Goal: Information Seeking & Learning: Check status

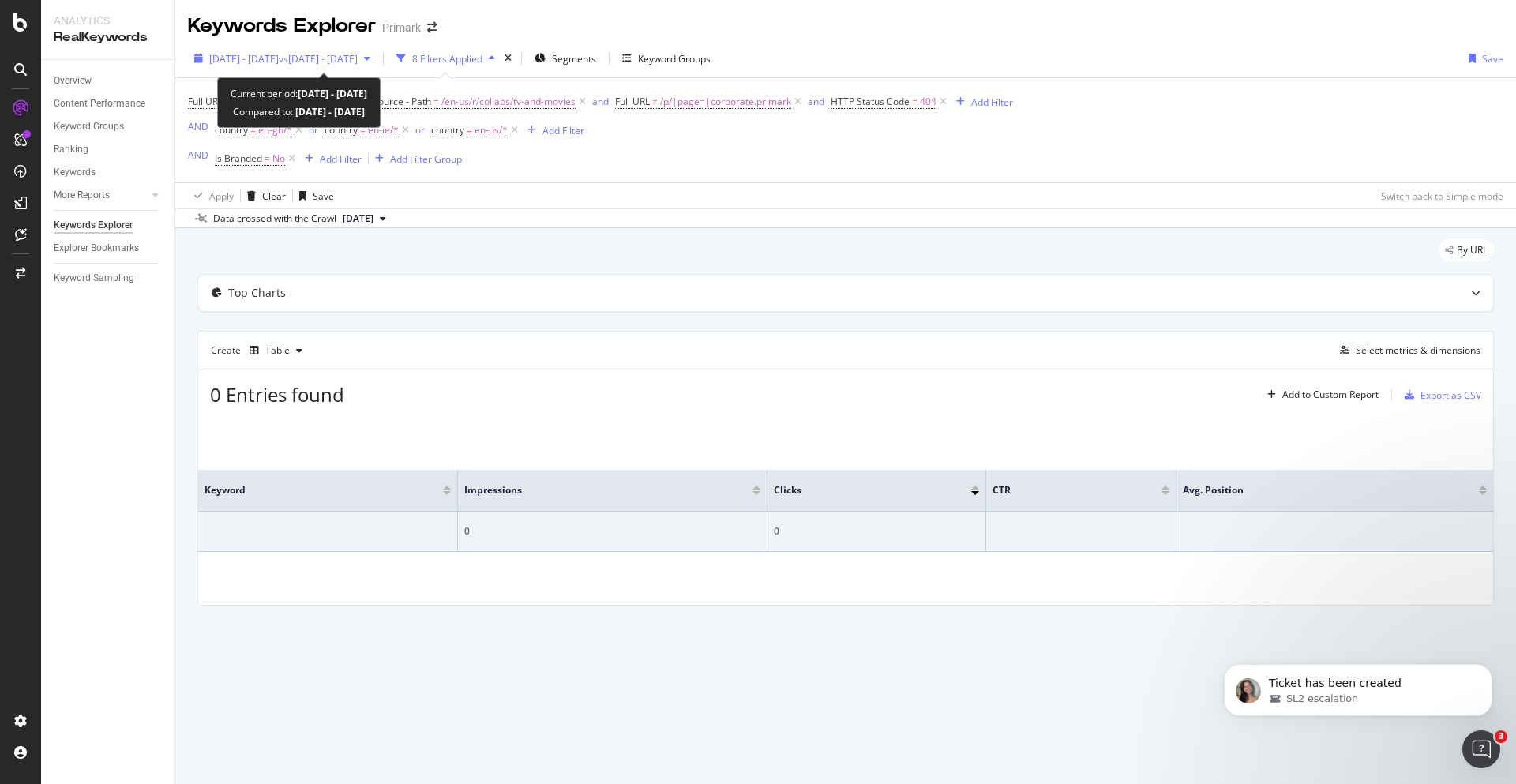
click at [323, 59] on span "vs 2025 Jun. 30th - Jul. 27th" at bounding box center [318, 59] width 79 height 13
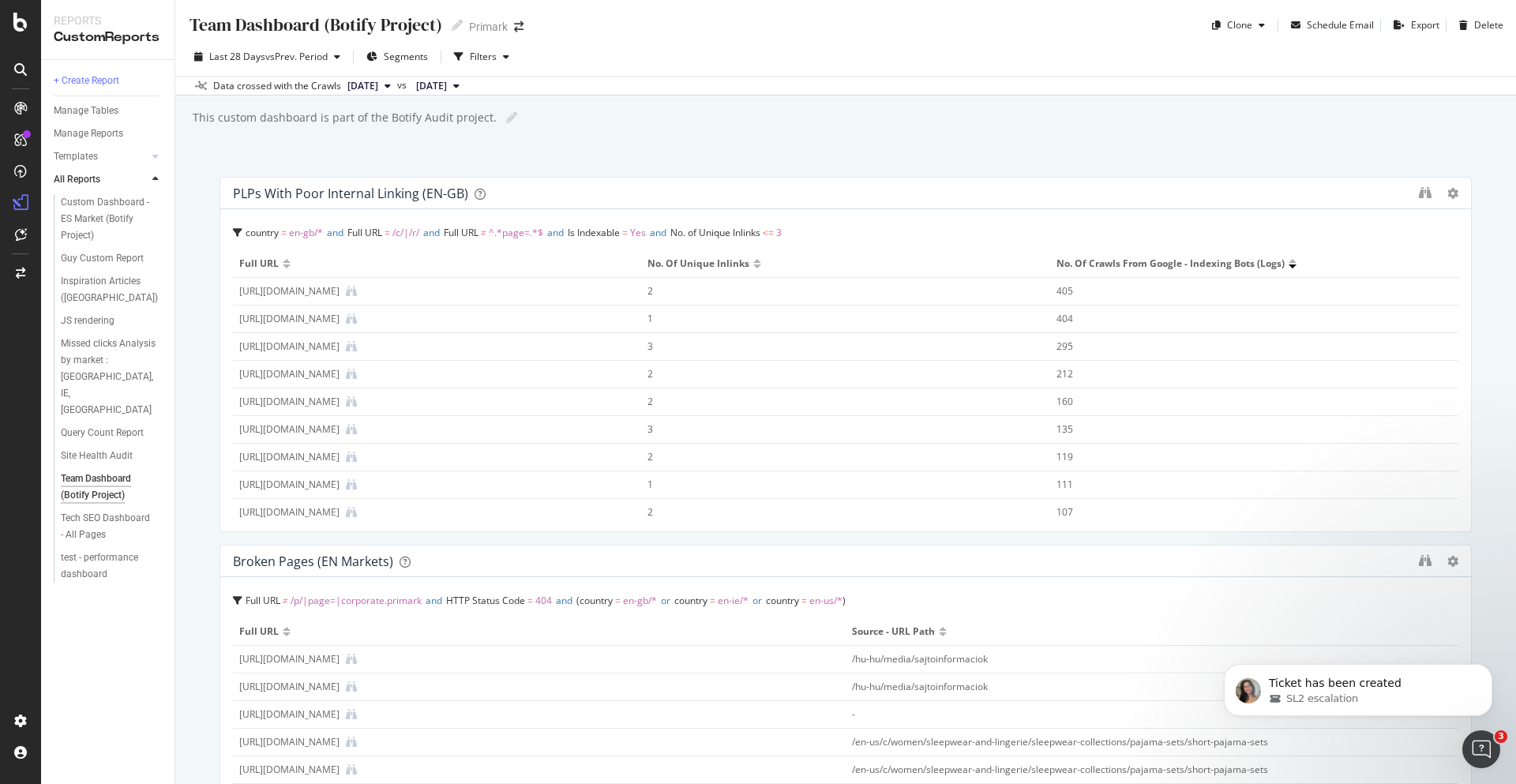
scroll to position [474, 0]
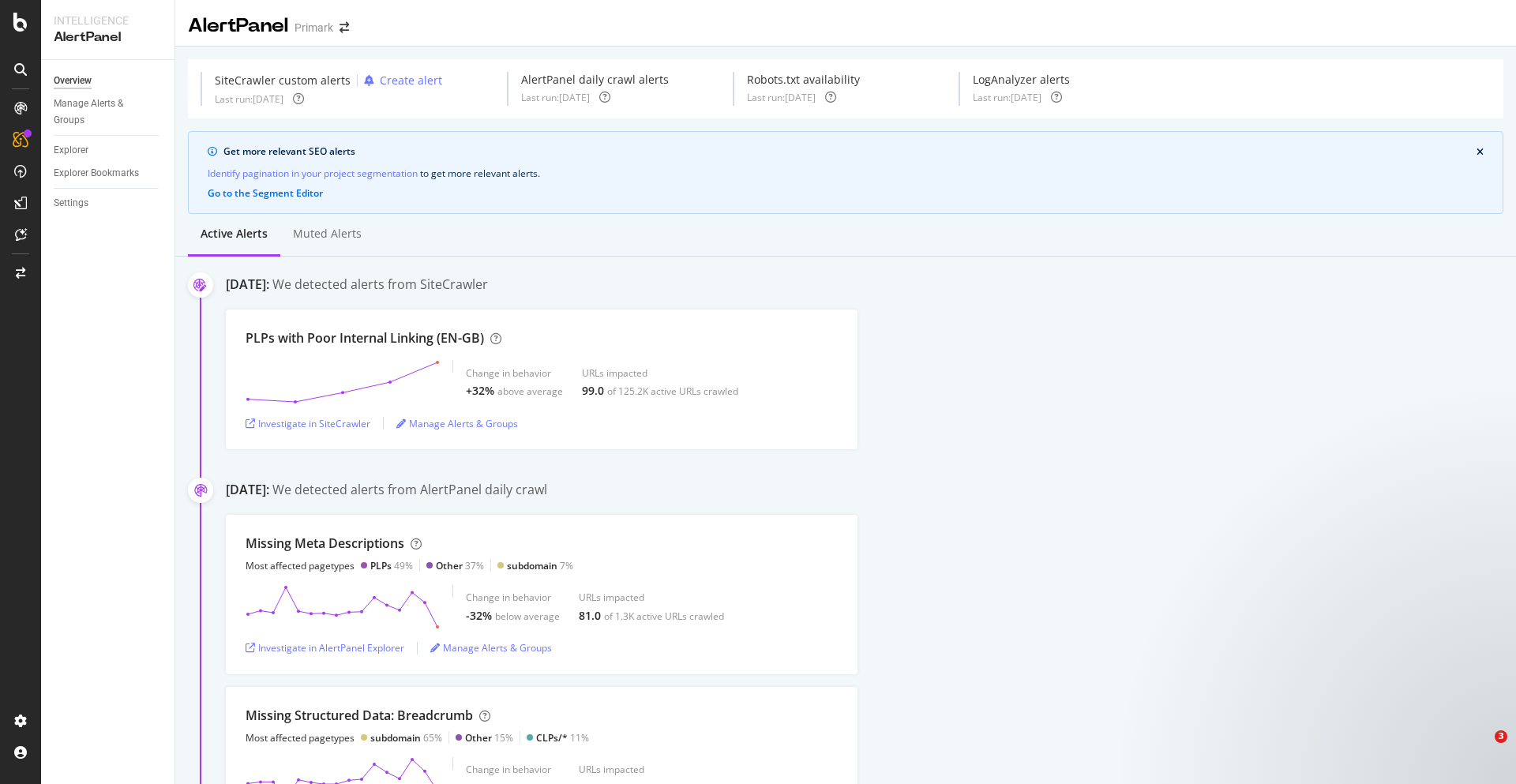
click at [993, 304] on div "[DATE]: We detected alerts from SiteCrawler PLPs with Poor Internal Linking (EN…" at bounding box center [871, 362] width 1290 height 173
